Goal: Information Seeking & Learning: Learn about a topic

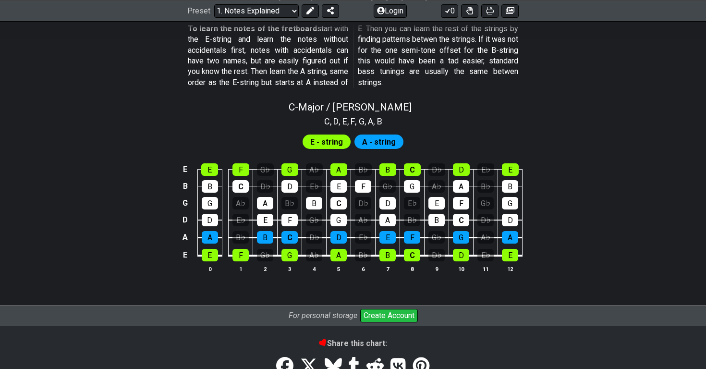
scroll to position [891, 0]
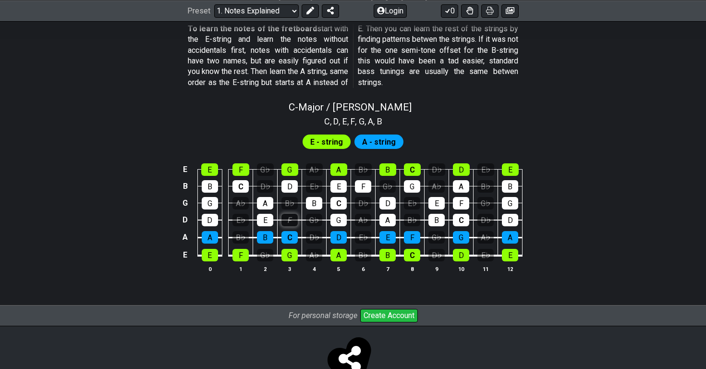
click at [289, 214] on div "F" at bounding box center [290, 220] width 16 height 12
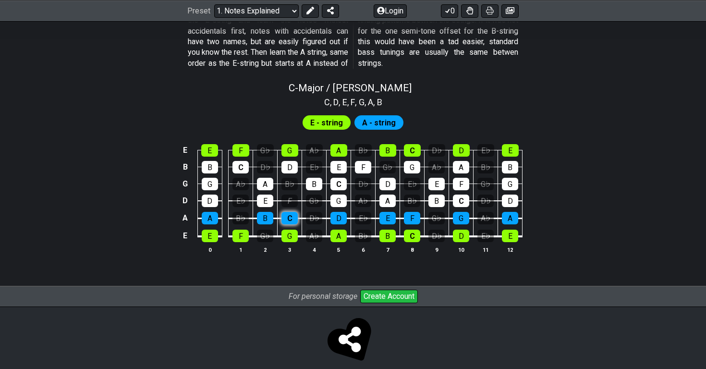
scroll to position [910, 0]
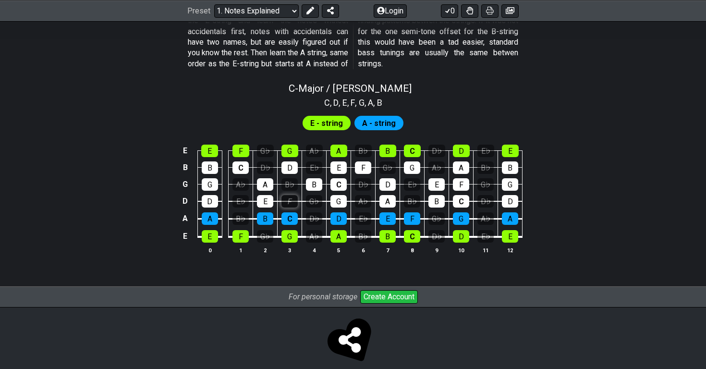
click at [293, 195] on div "F" at bounding box center [290, 201] width 16 height 12
click at [317, 117] on span "E - string" at bounding box center [326, 123] width 33 height 14
click at [211, 230] on div "E" at bounding box center [210, 236] width 16 height 12
click at [236, 230] on div "F" at bounding box center [241, 236] width 16 height 12
click at [213, 230] on div "E" at bounding box center [210, 236] width 16 height 12
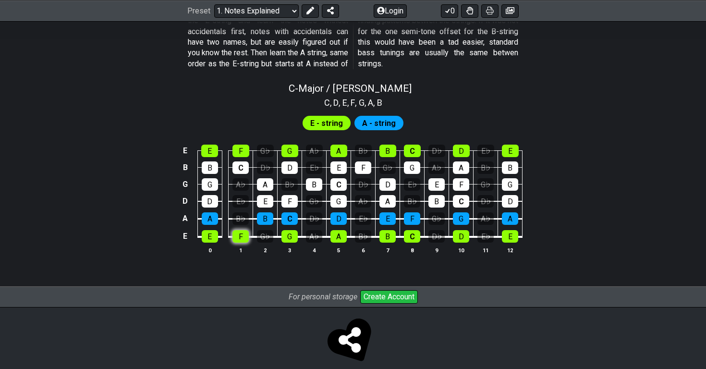
click at [242, 230] on div "F" at bounding box center [241, 236] width 16 height 12
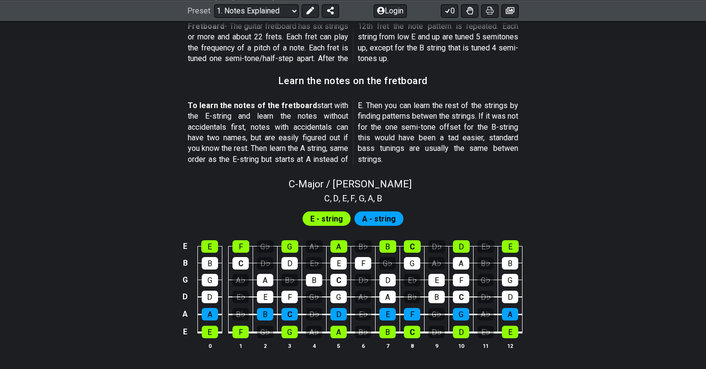
scroll to position [816, 0]
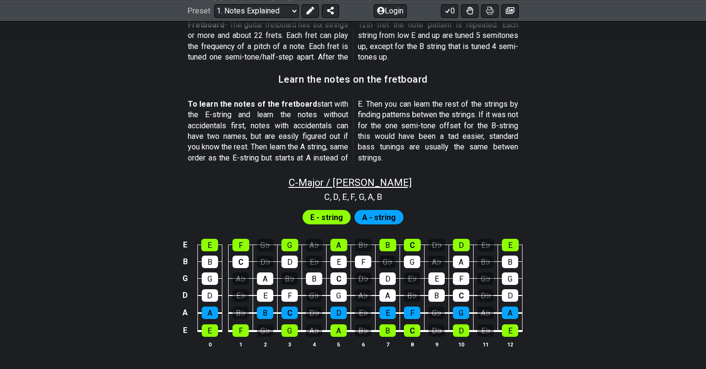
click at [362, 177] on span "C - Major / Ionian" at bounding box center [350, 183] width 123 height 12
select select "C"
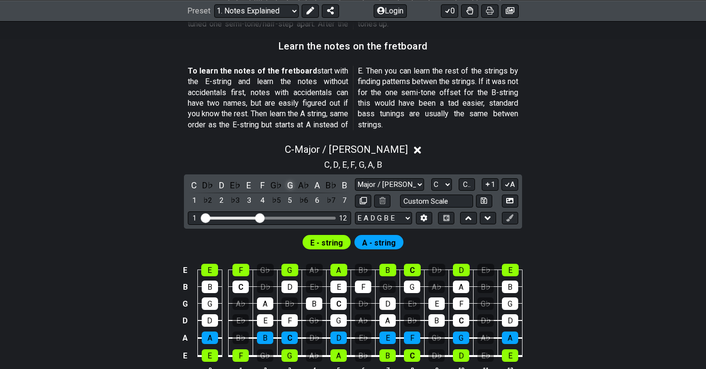
scroll to position [859, 0]
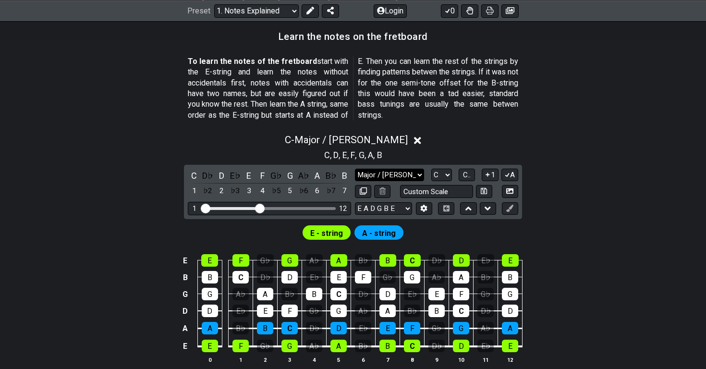
select select "Dorian"
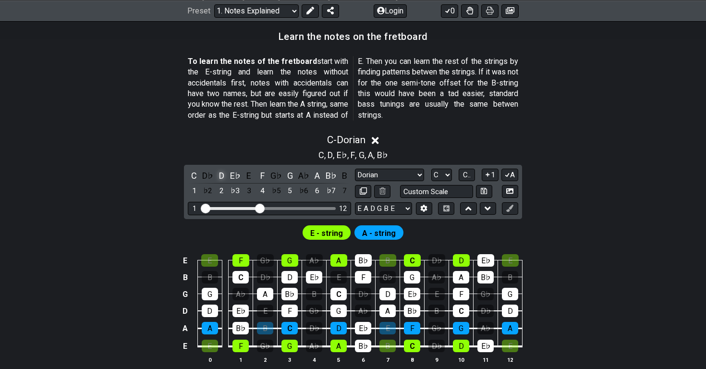
click at [217, 169] on div "D" at bounding box center [221, 175] width 12 height 13
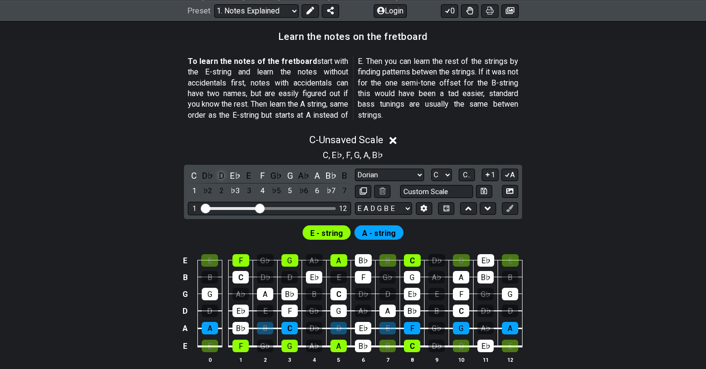
click at [224, 169] on div "D" at bounding box center [221, 175] width 12 height 13
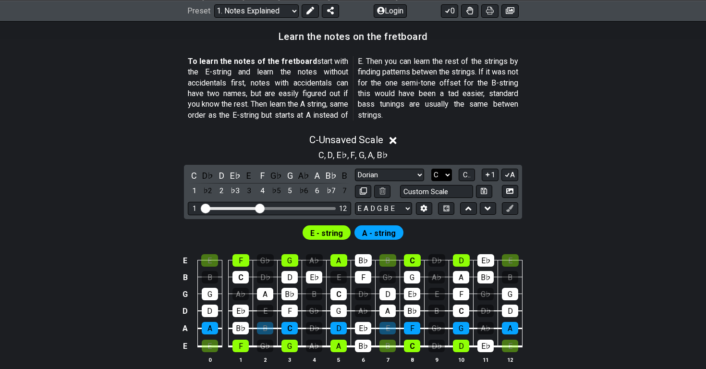
select select "D"
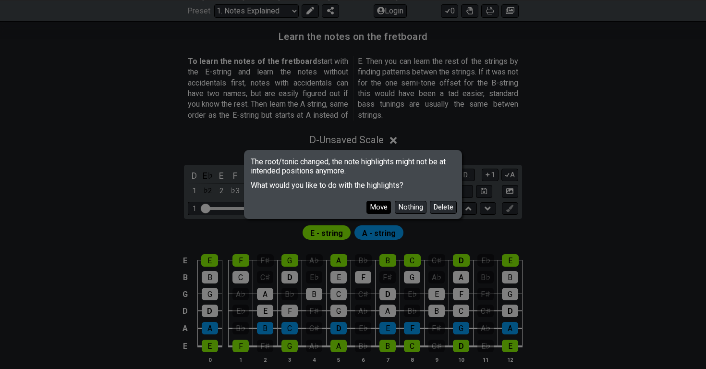
click at [388, 206] on button "Move" at bounding box center [379, 207] width 25 height 13
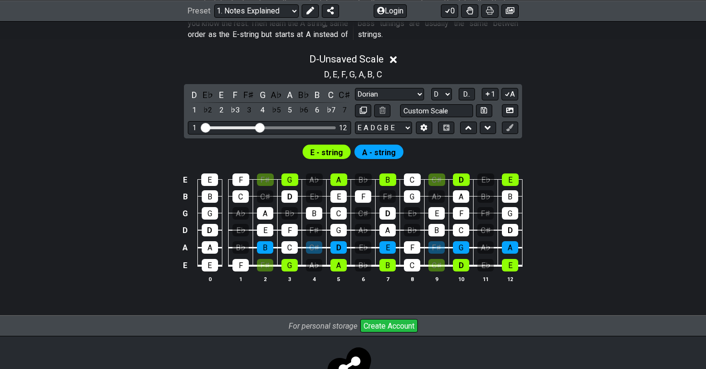
scroll to position [940, 0]
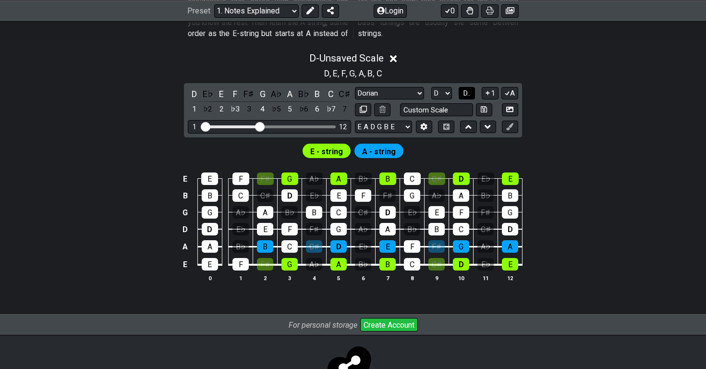
click at [470, 89] on span "D.." at bounding box center [466, 93] width 7 height 9
click at [470, 89] on span "1..7" at bounding box center [467, 93] width 12 height 9
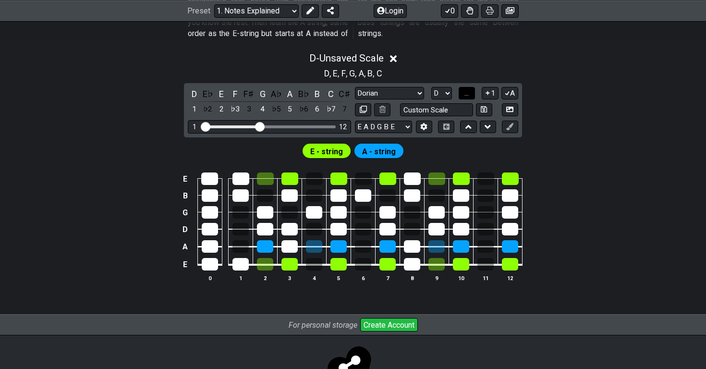
click at [469, 89] on span "..." at bounding box center [467, 93] width 4 height 9
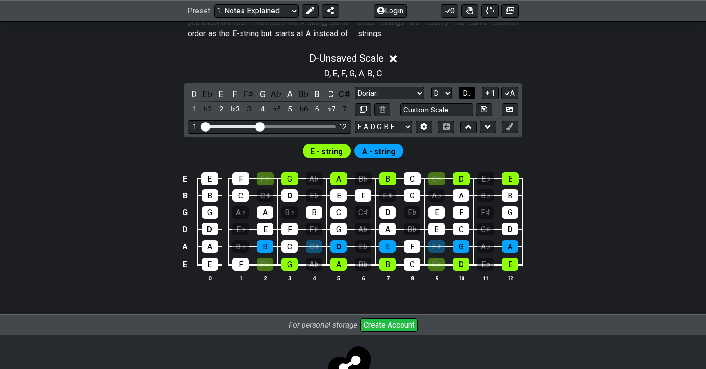
click at [470, 89] on span "D.." at bounding box center [466, 93] width 7 height 9
click at [470, 89] on span "1..7" at bounding box center [467, 93] width 12 height 9
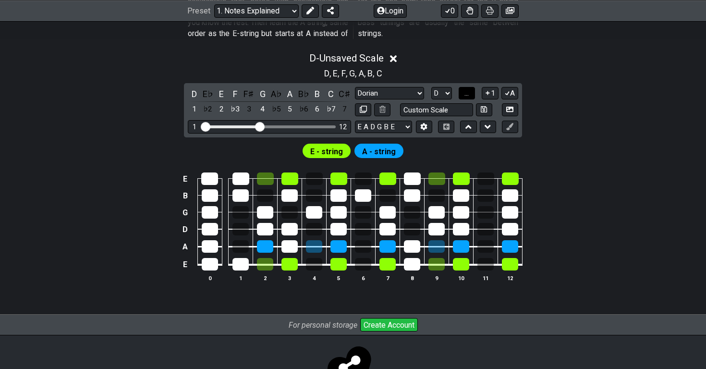
click at [469, 89] on span "..." at bounding box center [467, 93] width 4 height 9
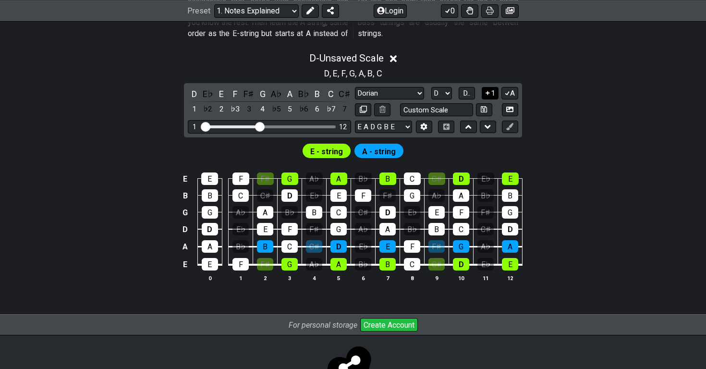
click at [489, 89] on icon at bounding box center [487, 92] width 9 height 7
click at [489, 91] on icon at bounding box center [487, 93] width 5 height 4
click at [489, 89] on icon at bounding box center [487, 92] width 9 height 7
click at [488, 91] on icon at bounding box center [487, 93] width 5 height 4
click at [488, 91] on icon at bounding box center [488, 93] width 4 height 4
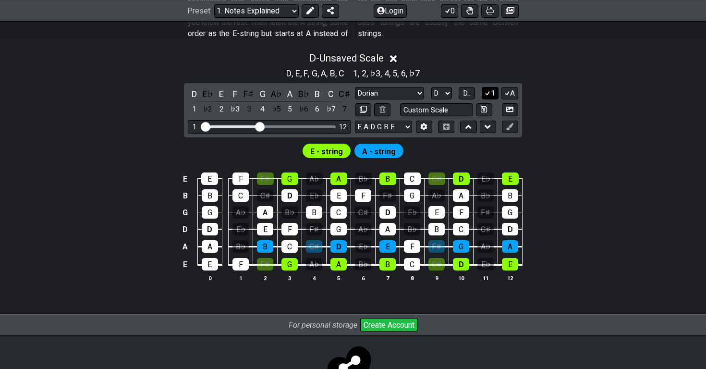
click at [488, 91] on icon at bounding box center [487, 93] width 5 height 4
click at [488, 91] on icon at bounding box center [488, 93] width 4 height 4
click at [488, 91] on icon at bounding box center [487, 93] width 5 height 4
click at [390, 145] on span "A - string" at bounding box center [379, 152] width 34 height 14
click at [334, 145] on span "E - string" at bounding box center [326, 152] width 33 height 14
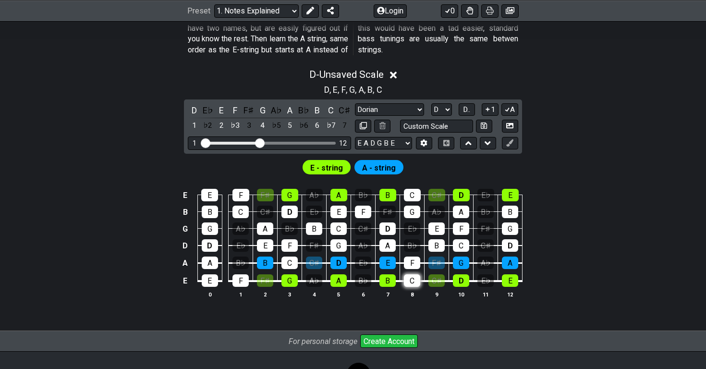
scroll to position [942, 0]
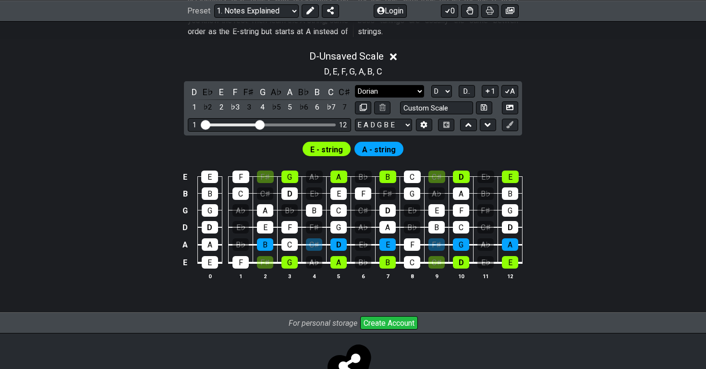
select select "Major / [PERSON_NAME]"
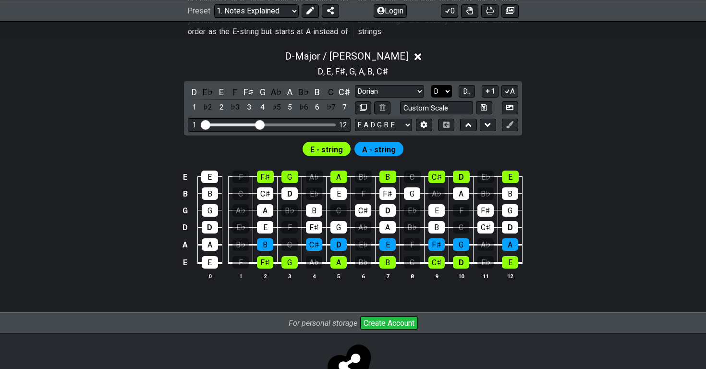
select select "C"
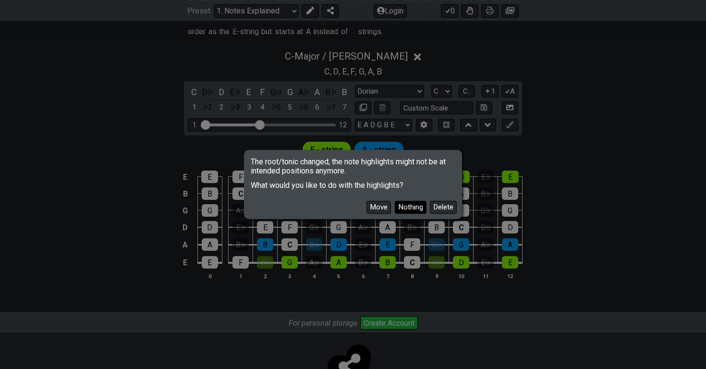
click at [396, 203] on button "Nothing" at bounding box center [411, 207] width 32 height 13
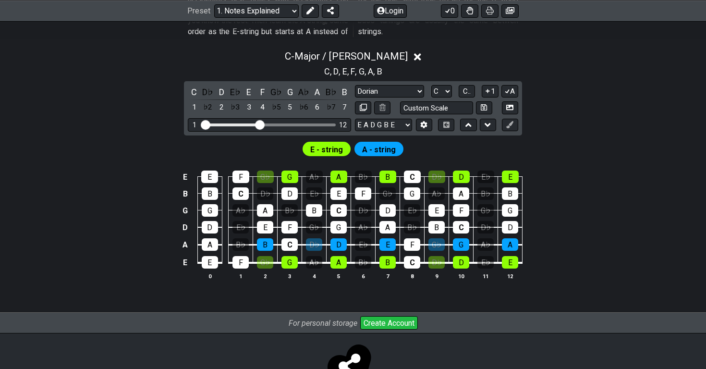
click at [337, 143] on span "E - string" at bounding box center [326, 150] width 33 height 14
click at [375, 143] on span "A - string" at bounding box center [379, 150] width 34 height 14
click at [380, 143] on span "A - string" at bounding box center [379, 150] width 34 height 14
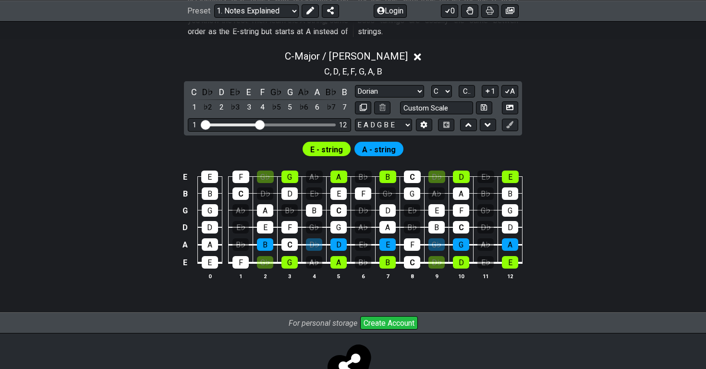
click at [380, 143] on span "A - string" at bounding box center [379, 150] width 34 height 14
drag, startPoint x: 258, startPoint y: 114, endPoint x: 270, endPoint y: 114, distance: 12.0
click at [270, 124] on input "Visible fret range" at bounding box center [269, 124] width 136 height 0
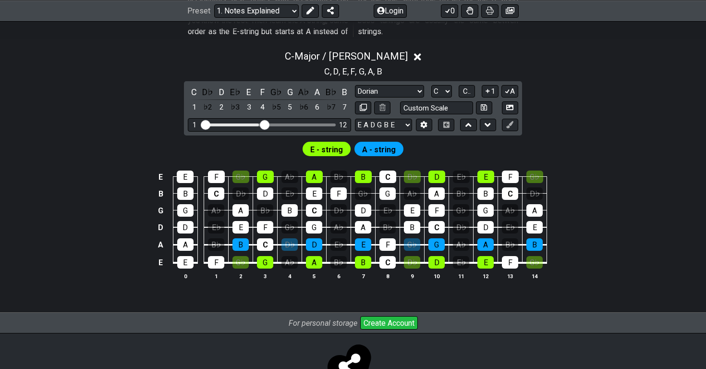
drag, startPoint x: 269, startPoint y: 114, endPoint x: 262, endPoint y: 114, distance: 6.3
click at [262, 124] on input "Visible fret range" at bounding box center [269, 124] width 136 height 0
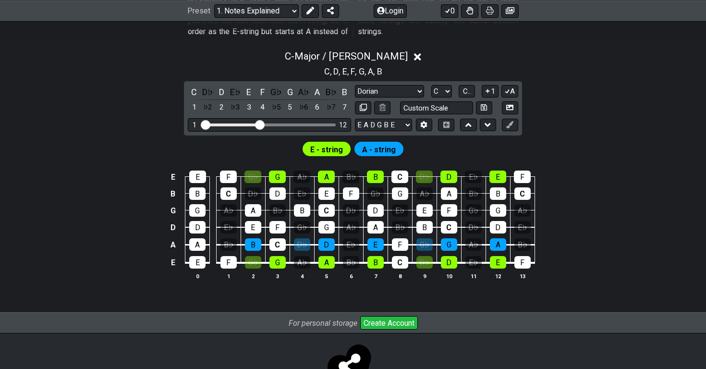
click at [261, 124] on input "Visible fret range" at bounding box center [269, 124] width 136 height 0
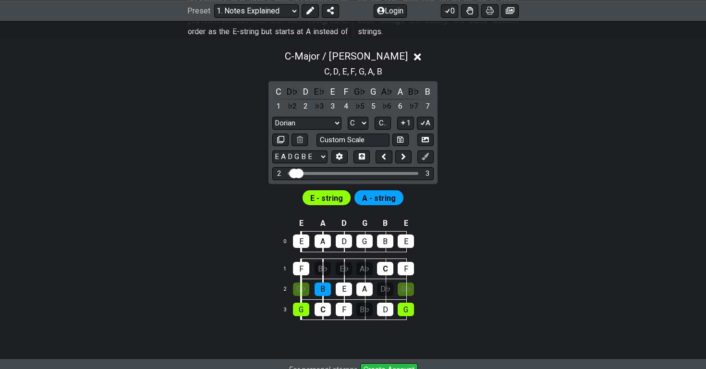
drag, startPoint x: 289, startPoint y: 161, endPoint x: 302, endPoint y: 162, distance: 13.5
click at [303, 167] on div "2 3" at bounding box center [352, 173] width 161 height 13
